Goal: Entertainment & Leisure: Consume media (video, audio)

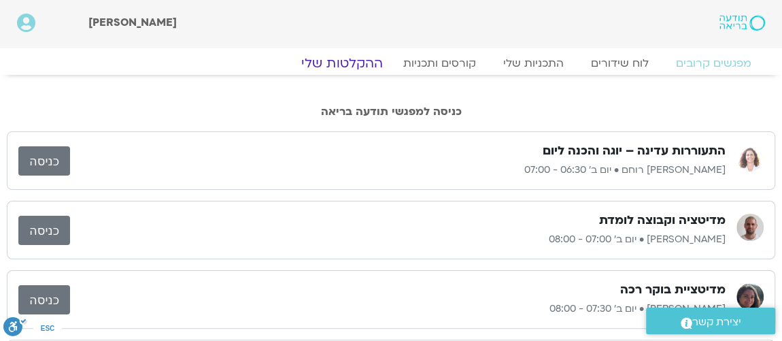
click at [349, 60] on link "ההקלטות שלי" at bounding box center [342, 63] width 114 height 16
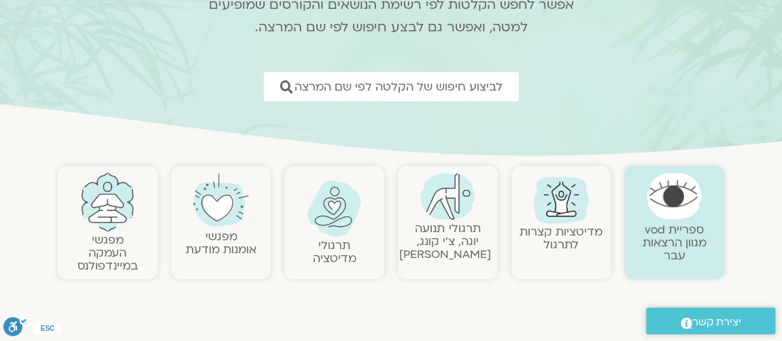
scroll to position [165, 0]
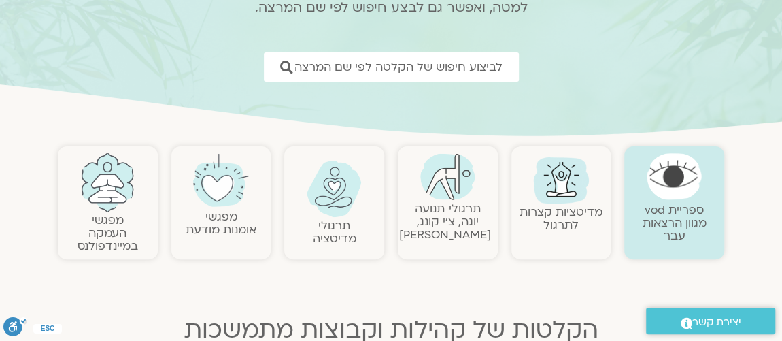
click at [463, 204] on link "תרגולי תנועה יוגה, צ׳י קונג, פלדנקרייז" at bounding box center [445, 221] width 92 height 41
click at [441, 196] on img at bounding box center [447, 176] width 55 height 47
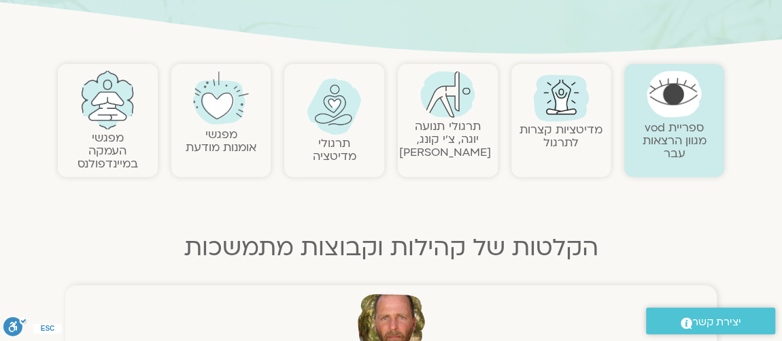
click at [463, 104] on img at bounding box center [447, 94] width 55 height 47
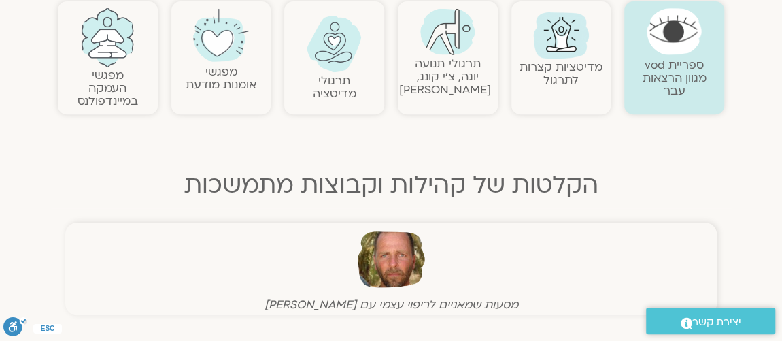
scroll to position [412, 0]
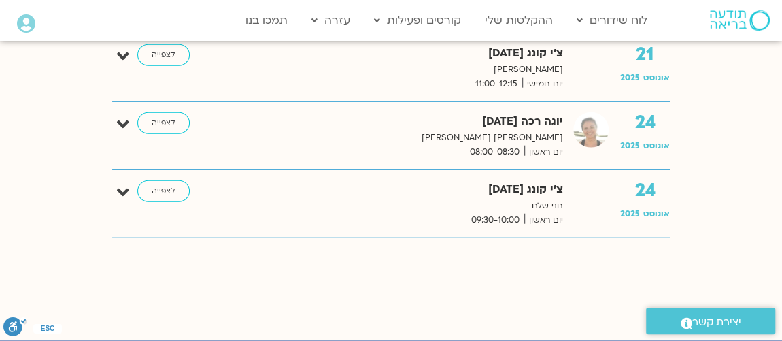
scroll to position [1649, 0]
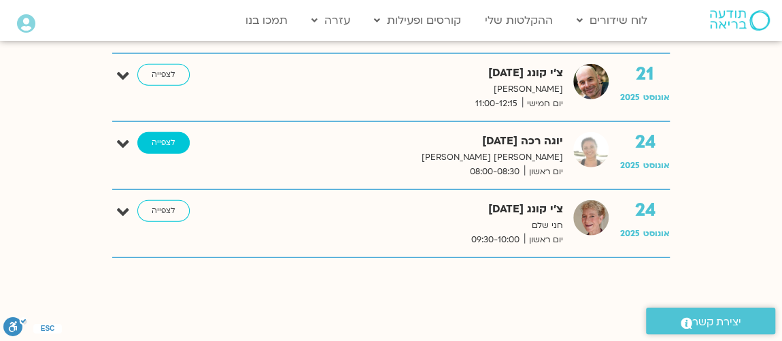
click at [167, 139] on link "לצפייה" at bounding box center [163, 143] width 52 height 22
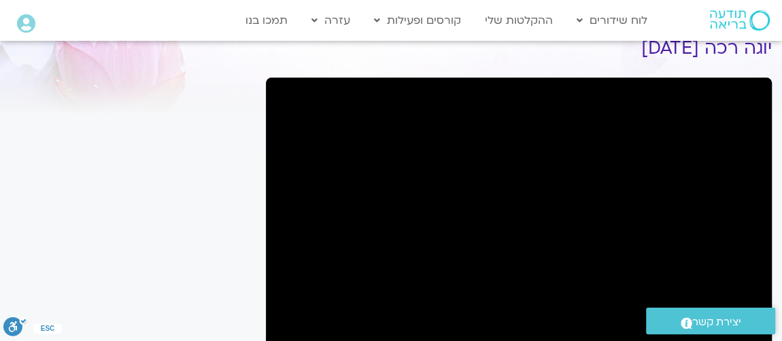
scroll to position [82, 0]
